Goal: Check status: Check status

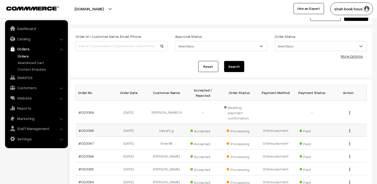
scroll to position [28, 0]
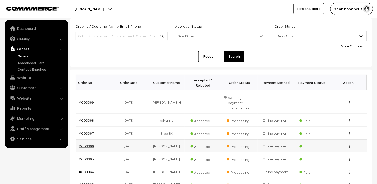
click at [88, 144] on link "#OD3366" at bounding box center [86, 146] width 15 height 4
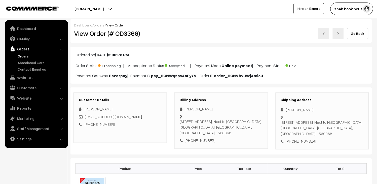
click at [27, 54] on link "Orders" at bounding box center [41, 55] width 50 height 5
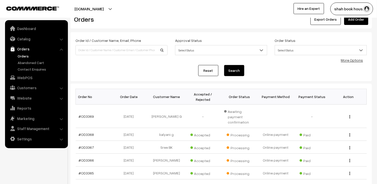
scroll to position [28, 0]
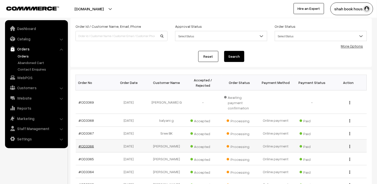
click at [91, 144] on link "#OD3366" at bounding box center [86, 146] width 15 height 4
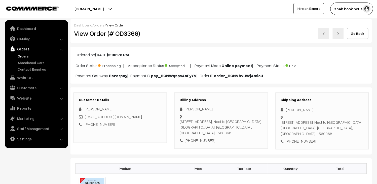
click at [340, 34] on img at bounding box center [338, 33] width 3 height 3
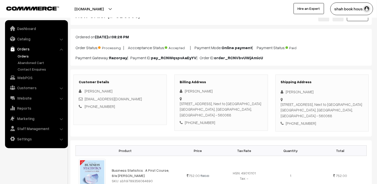
scroll to position [28, 0]
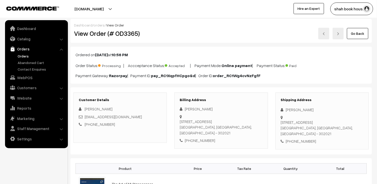
click at [341, 37] on link at bounding box center [338, 34] width 11 height 12
click at [340, 33] on img at bounding box center [338, 33] width 3 height 3
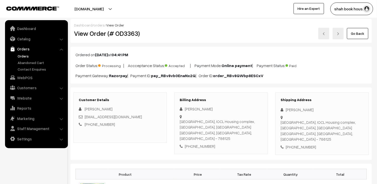
click at [342, 28] on link at bounding box center [338, 34] width 11 height 12
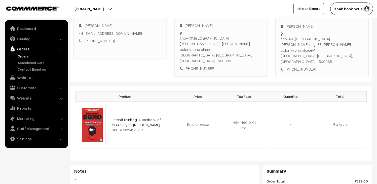
scroll to position [84, 0]
